Goal: Task Accomplishment & Management: Manage account settings

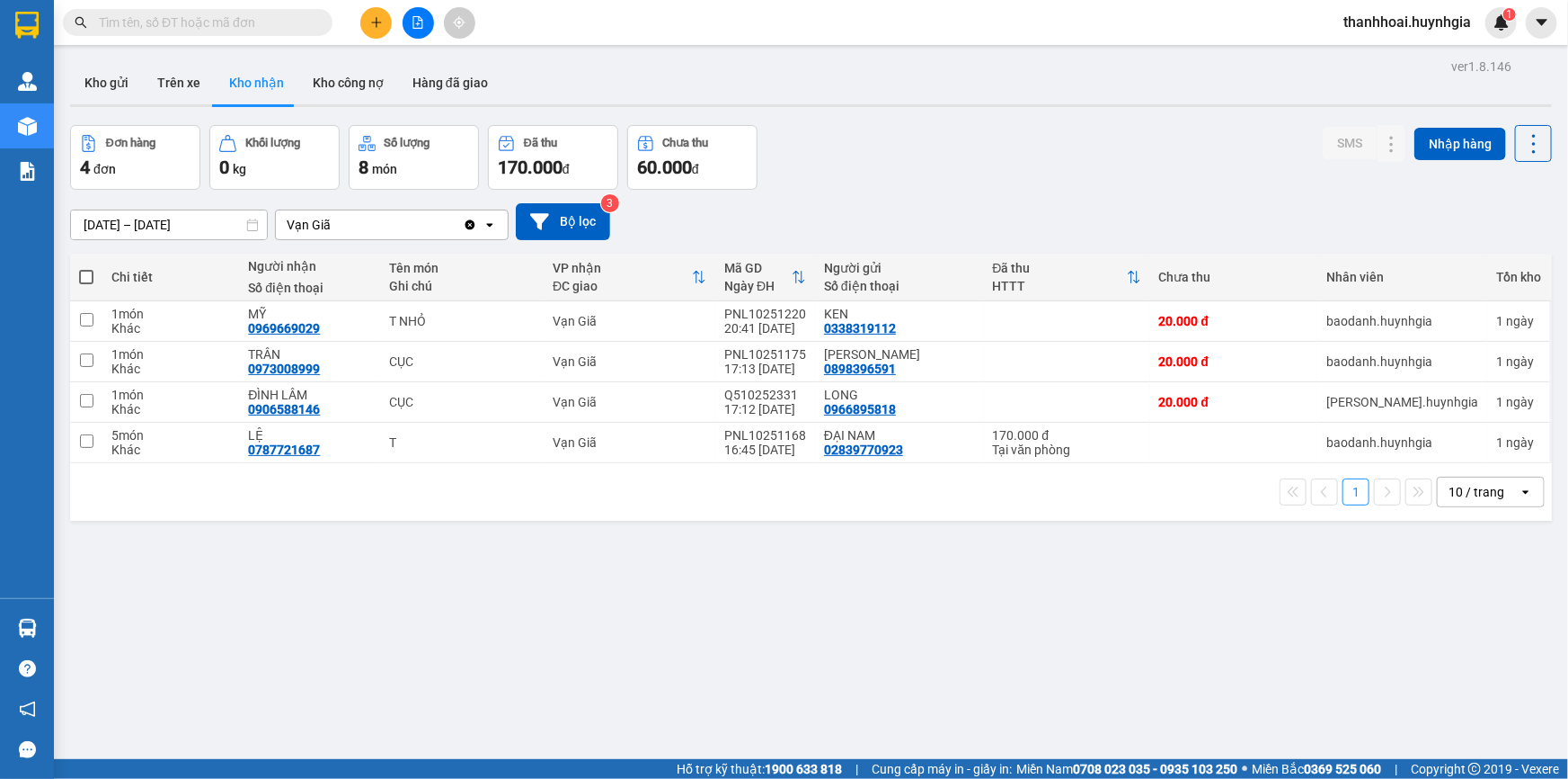
click at [1403, 18] on span "thanhhoai.huynhgia" at bounding box center [1407, 22] width 156 height 23
click at [1375, 56] on span "Đăng xuất" at bounding box center [1415, 56] width 120 height 20
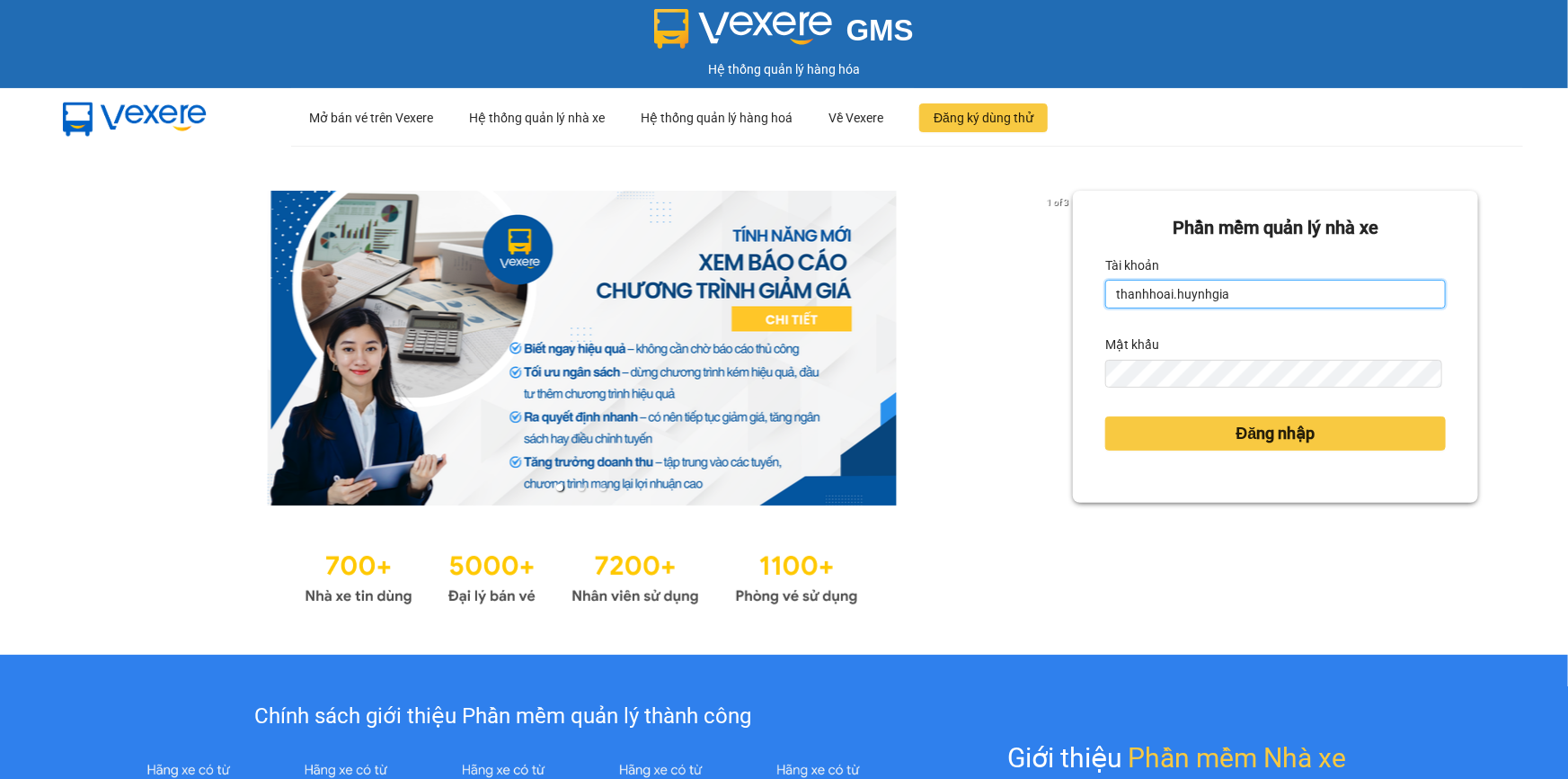
click at [1222, 293] on input "thanhhoai.huynhgia" at bounding box center [1276, 293] width 341 height 28
type input "vyvg.huynhgia"
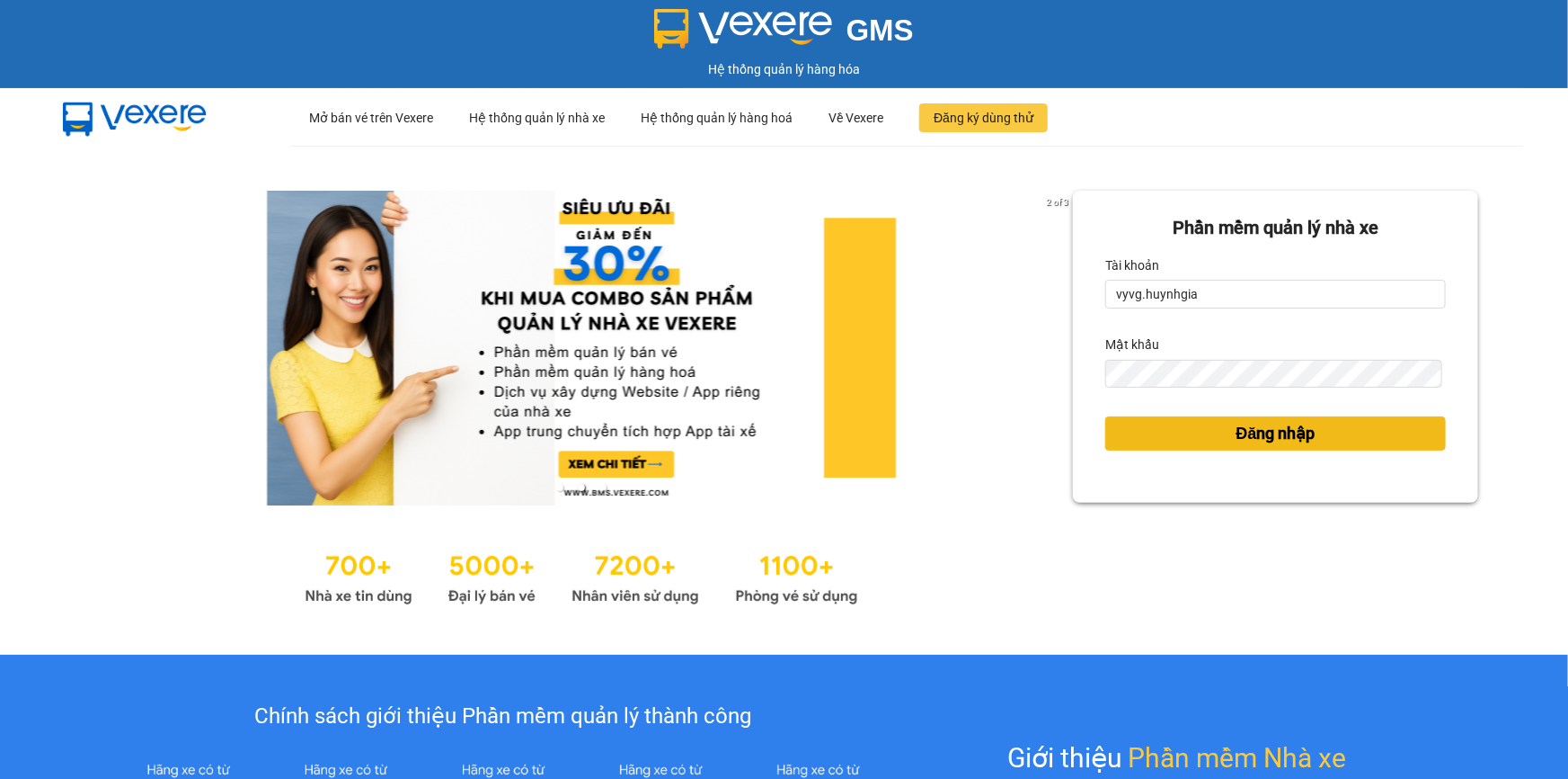
click at [1327, 443] on button "Đăng nhập" at bounding box center [1276, 432] width 341 height 34
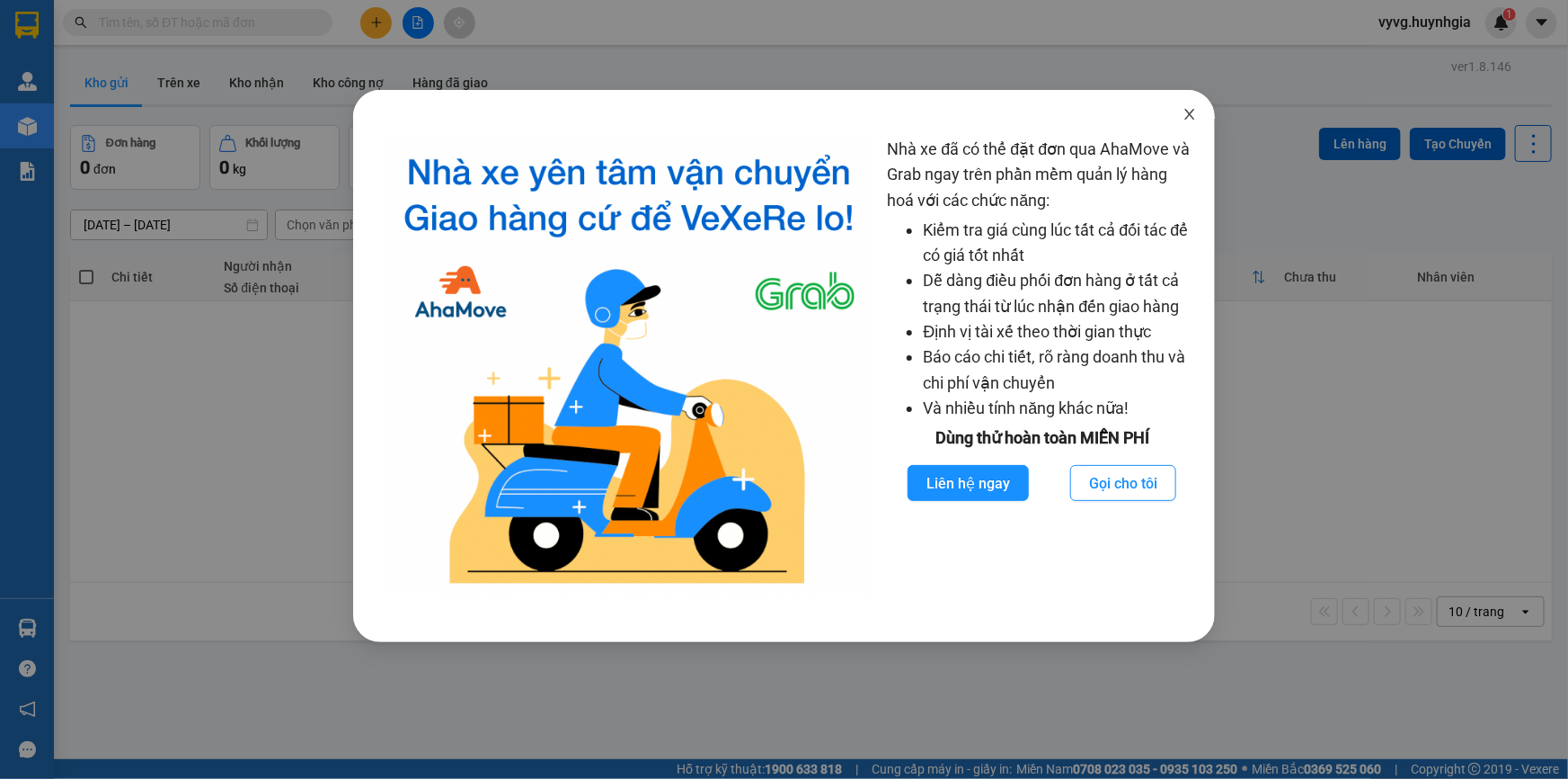
click at [1194, 122] on icon "close" at bounding box center [1190, 114] width 15 height 15
